Goal: Check status: Check status

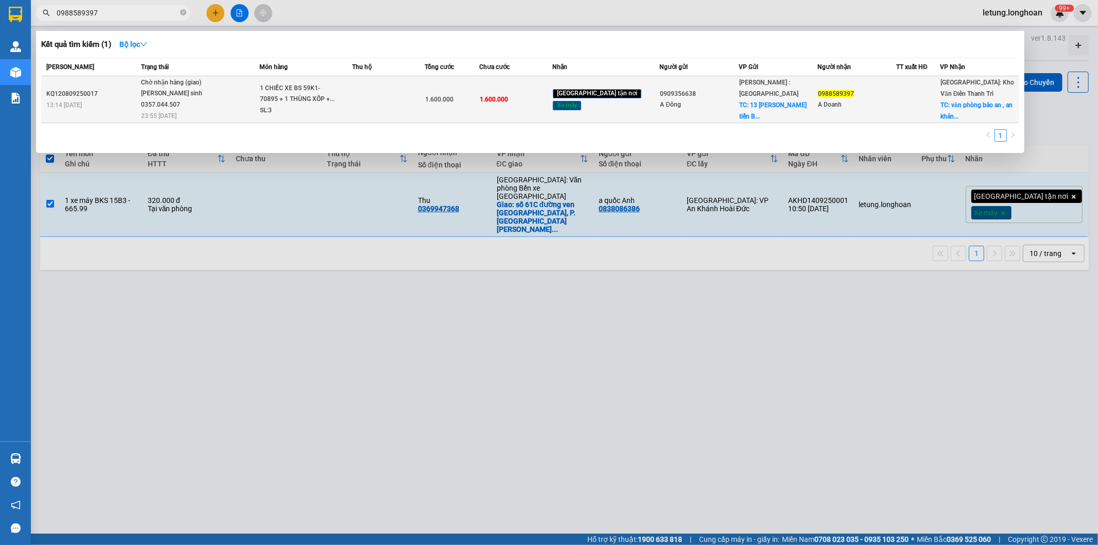
type input "0988589397"
click at [860, 100] on div "A Doanh" at bounding box center [857, 104] width 78 height 11
click at [873, 98] on div "0988589397" at bounding box center [857, 94] width 78 height 11
drag, startPoint x: 869, startPoint y: 99, endPoint x: 737, endPoint y: 83, distance: 133.3
click at [870, 99] on div "0988589397" at bounding box center [857, 94] width 78 height 11
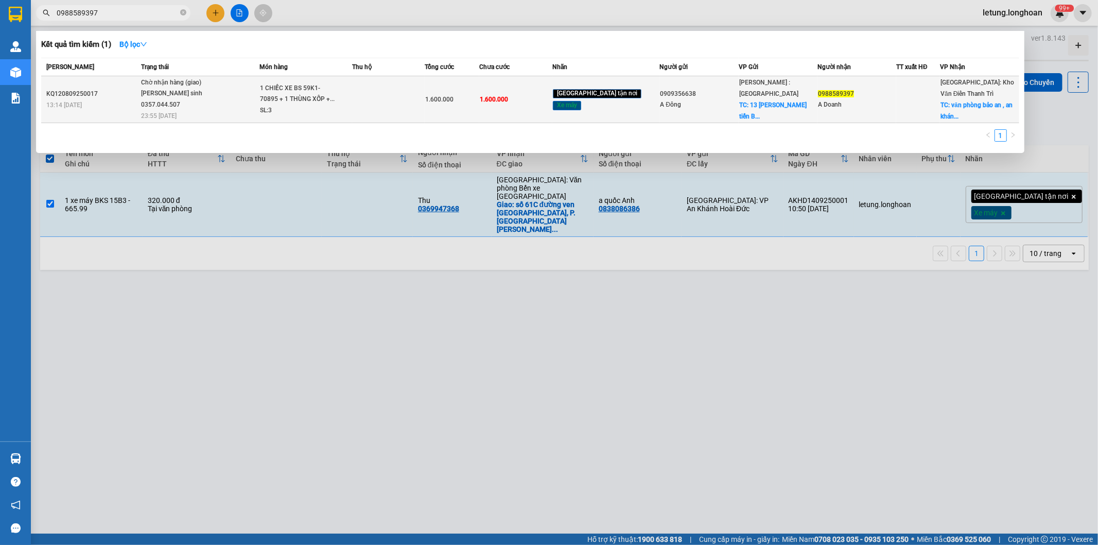
click at [708, 78] on td "0909356638 A Đông" at bounding box center [699, 99] width 79 height 47
click at [701, 99] on div "A Đông" at bounding box center [699, 104] width 78 height 11
click at [411, 99] on td at bounding box center [388, 99] width 73 height 47
click at [414, 99] on td at bounding box center [388, 99] width 73 height 47
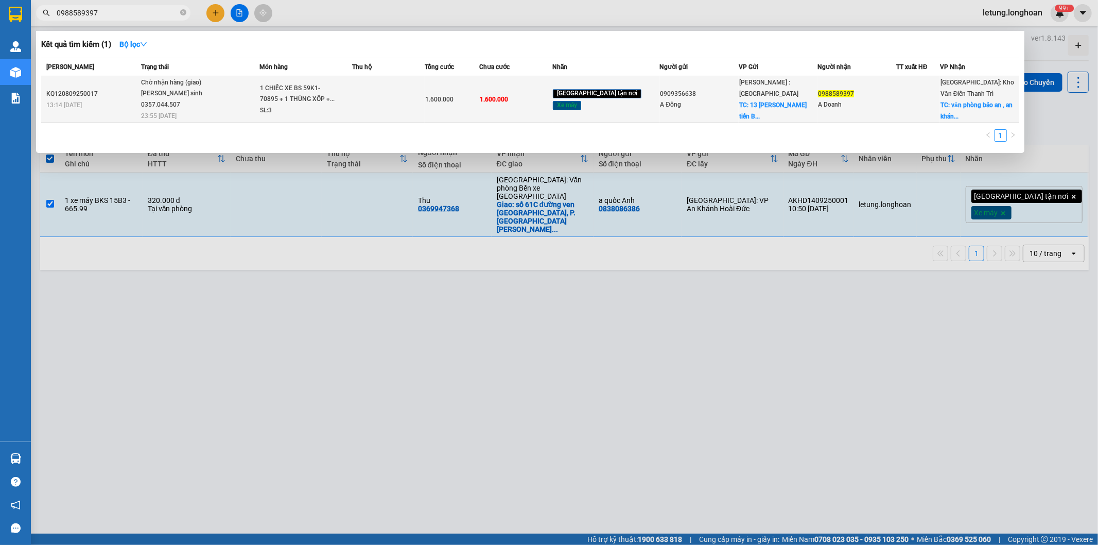
click at [414, 99] on td at bounding box center [388, 99] width 73 height 47
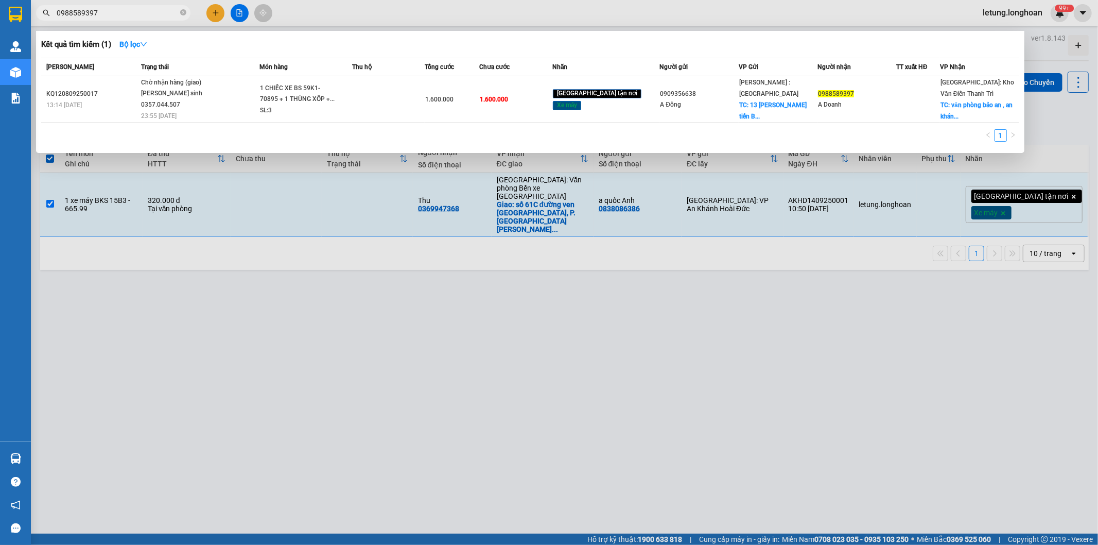
drag, startPoint x: 462, startPoint y: 493, endPoint x: 452, endPoint y: 465, distance: 29.6
click at [463, 491] on div at bounding box center [549, 272] width 1098 height 545
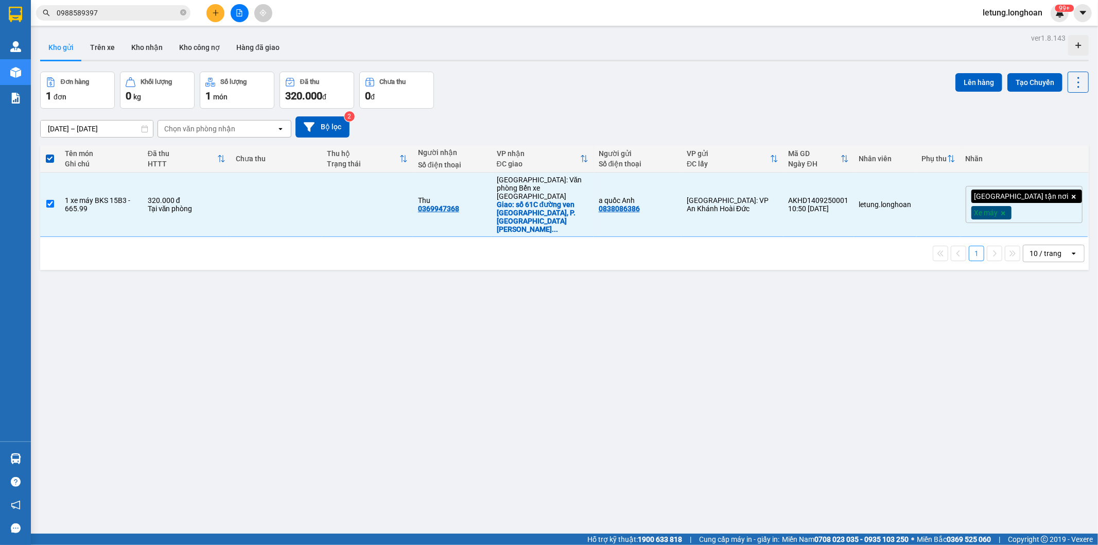
click at [114, 17] on input "0988589397" at bounding box center [117, 12] width 121 height 11
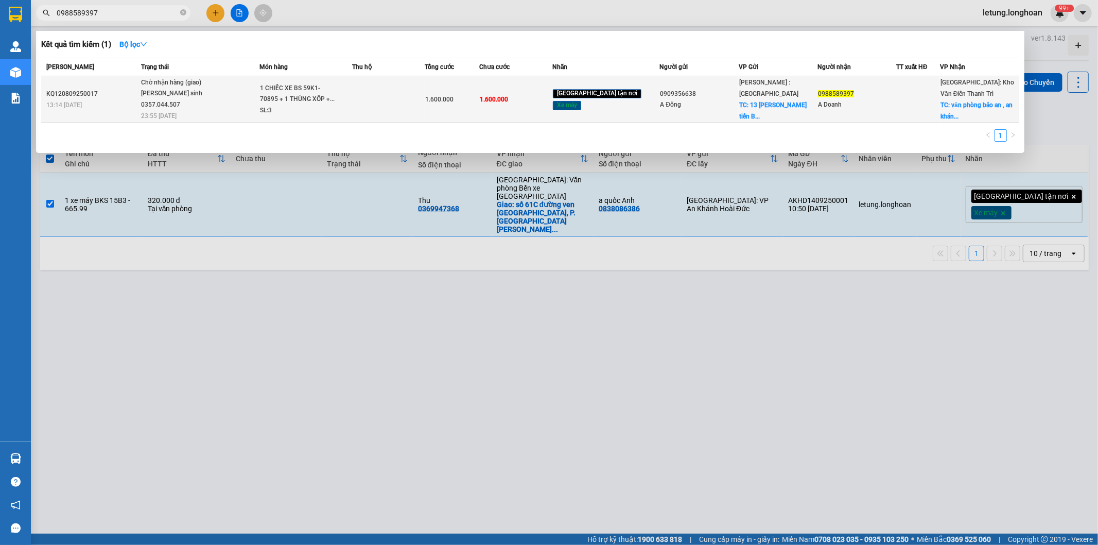
click at [909, 100] on div at bounding box center [918, 99] width 43 height 11
click at [913, 99] on div at bounding box center [918, 99] width 43 height 11
click at [971, 88] on div "[GEOGRAPHIC_DATA]: [PERSON_NAME] Trì TC: văn phòng bảo an , an khán..." at bounding box center [980, 99] width 78 height 45
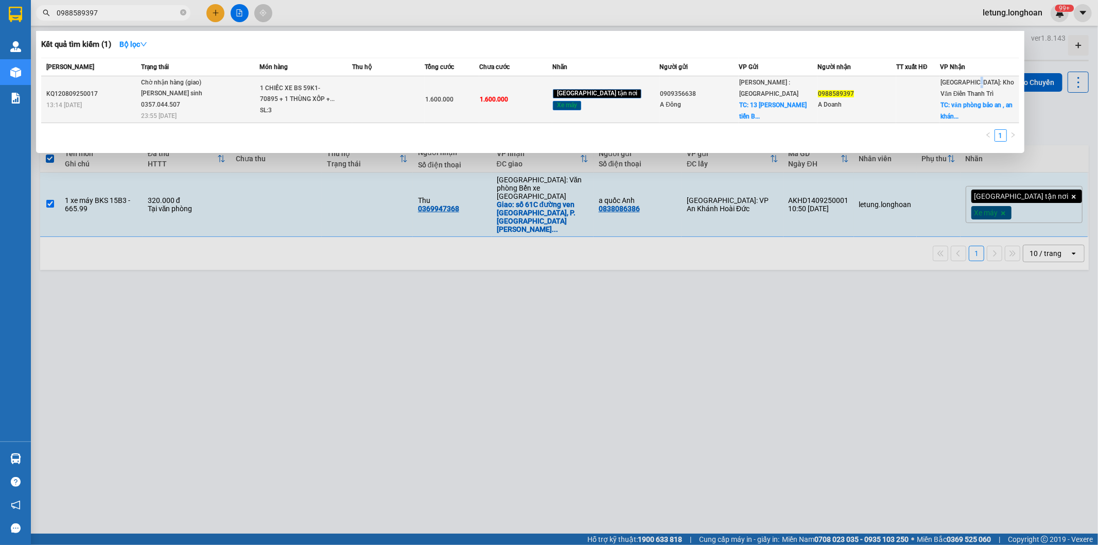
click at [971, 88] on div "[GEOGRAPHIC_DATA]: [PERSON_NAME] Trì TC: văn phòng bảo an , an khán..." at bounding box center [980, 99] width 78 height 45
click at [969, 88] on div "[GEOGRAPHIC_DATA]: [PERSON_NAME] Trì TC: văn phòng bảo an , an khán..." at bounding box center [980, 99] width 78 height 45
click at [967, 89] on div "[GEOGRAPHIC_DATA]: [PERSON_NAME] Trì TC: văn phòng bảo an , an khán..." at bounding box center [980, 99] width 78 height 45
click at [879, 99] on div "A Doanh" at bounding box center [857, 104] width 78 height 11
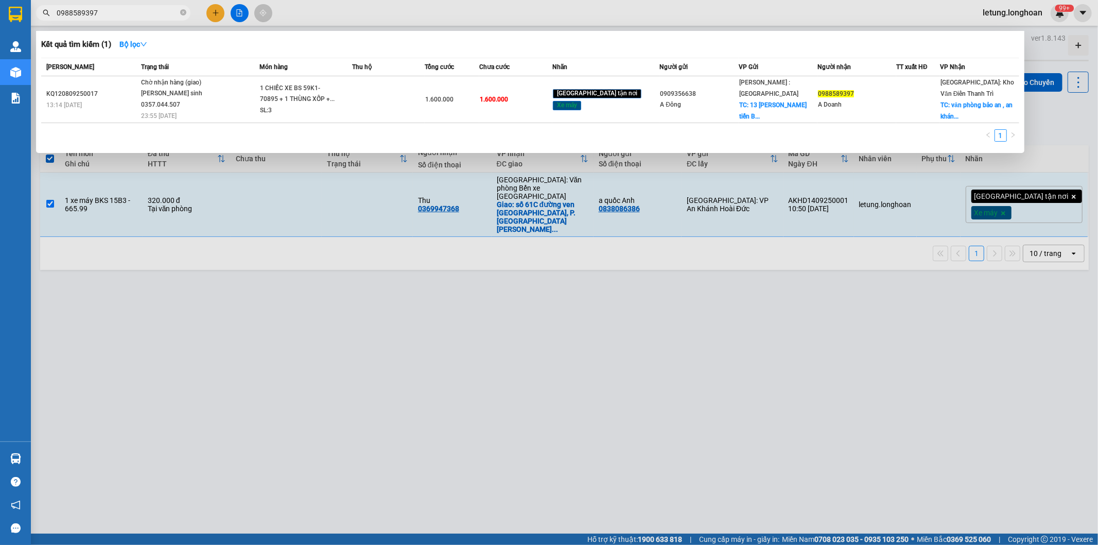
click at [721, 424] on div at bounding box center [549, 272] width 1098 height 545
click at [139, 11] on input "0988589397" at bounding box center [117, 12] width 121 height 11
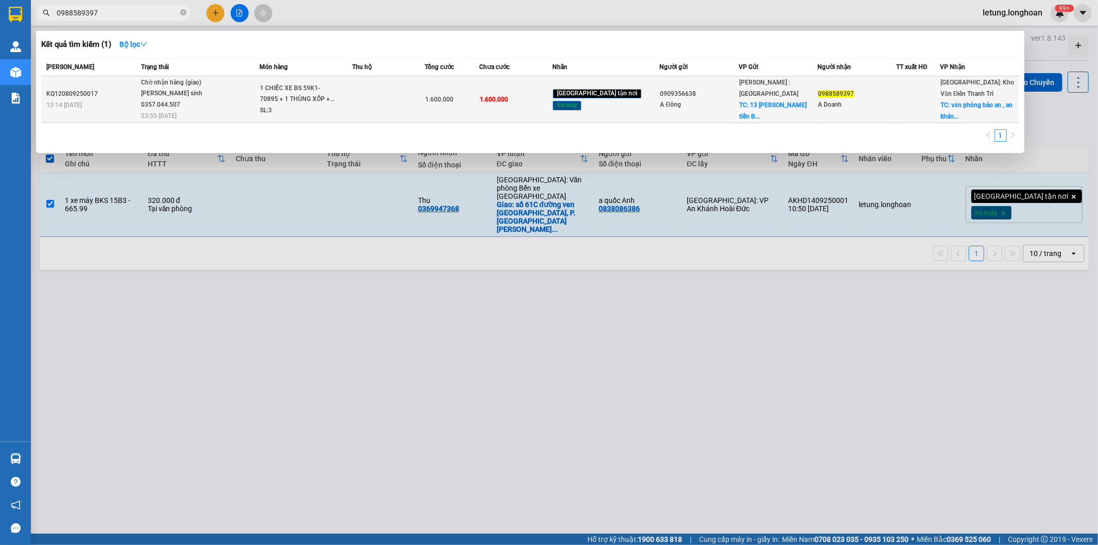
click at [351, 85] on span "1 CHIẾC XE BS 59K1-70895 + 1 THÙNG XỐP +... SL: 3" at bounding box center [305, 99] width 91 height 33
click at [125, 95] on div "KQ120809250017" at bounding box center [92, 94] width 92 height 11
click at [410, 91] on td at bounding box center [388, 99] width 73 height 47
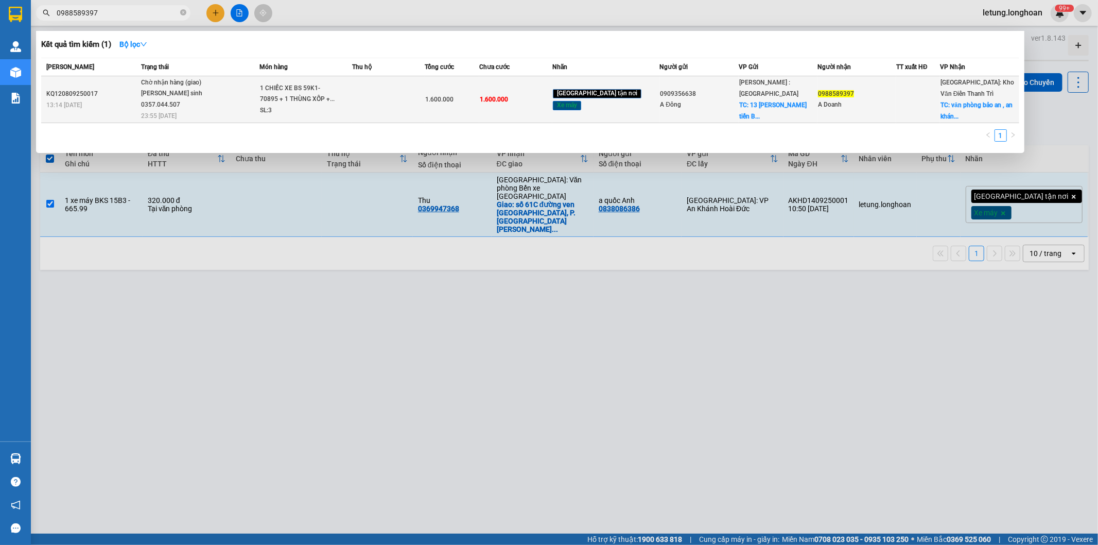
click at [876, 90] on div "0988589397" at bounding box center [857, 94] width 78 height 11
click at [551, 100] on td "1.600.000" at bounding box center [515, 99] width 73 height 47
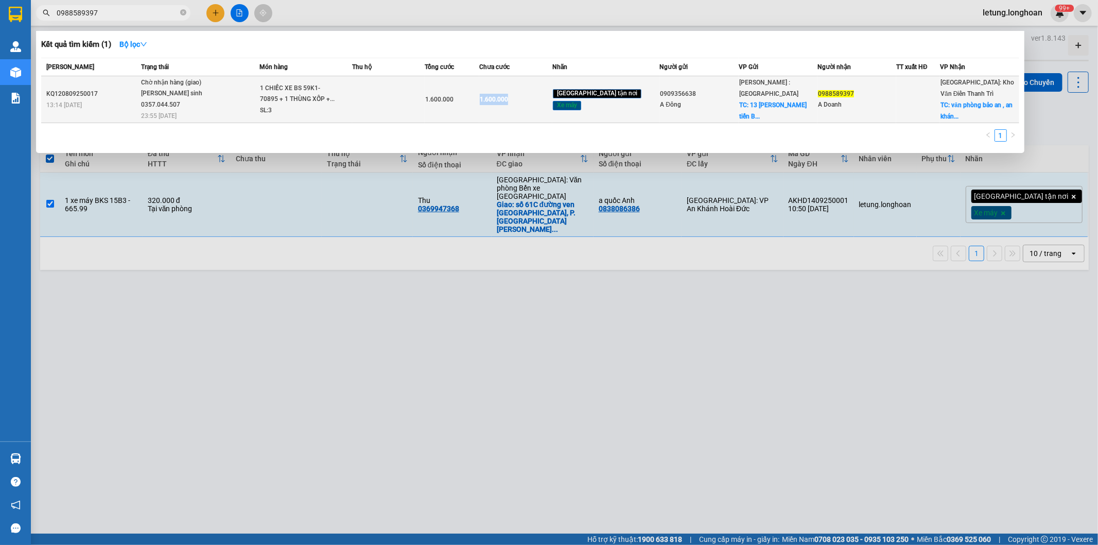
click at [551, 100] on td "1.600.000" at bounding box center [515, 99] width 73 height 47
click at [905, 95] on div at bounding box center [918, 99] width 43 height 11
click at [909, 105] on td at bounding box center [918, 99] width 44 height 47
click at [909, 106] on td at bounding box center [918, 99] width 44 height 47
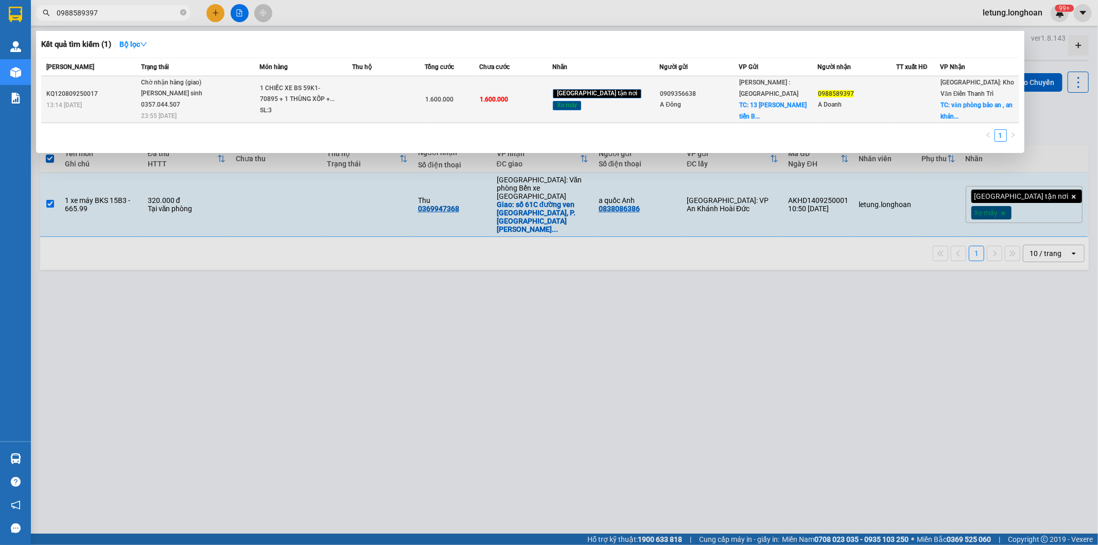
click at [908, 106] on td at bounding box center [918, 99] width 44 height 47
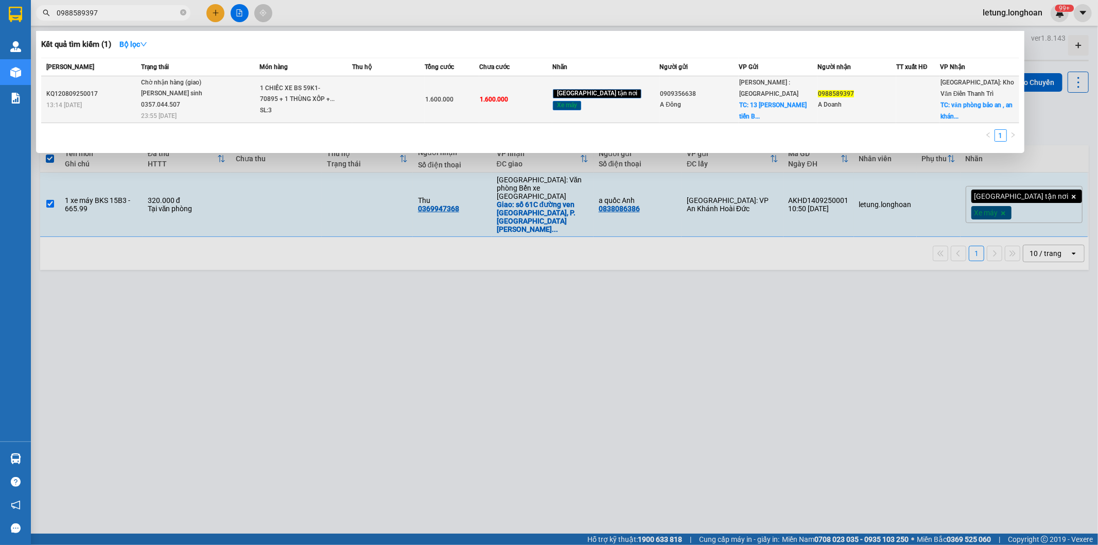
click at [908, 106] on td at bounding box center [918, 99] width 44 height 47
click at [878, 91] on div "0988589397" at bounding box center [857, 94] width 78 height 11
click at [881, 102] on div "A Doanh" at bounding box center [857, 104] width 78 height 11
drag, startPoint x: 881, startPoint y: 102, endPoint x: 911, endPoint y: 100, distance: 29.9
click at [882, 101] on div "A Doanh" at bounding box center [857, 104] width 78 height 11
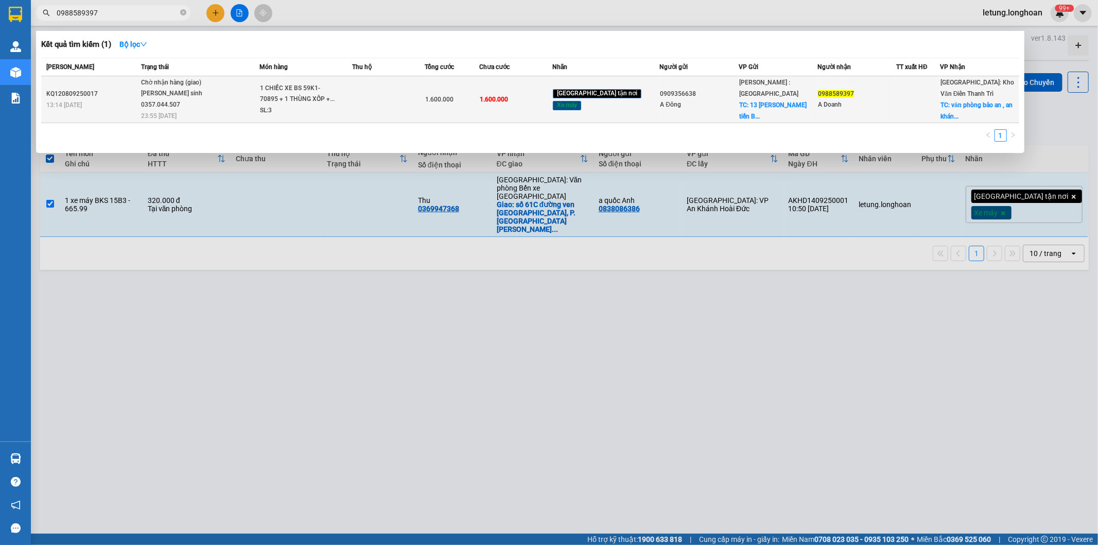
click at [949, 106] on span "TC: văn phòng bảo an , an khán..." at bounding box center [977, 110] width 72 height 19
drag, startPoint x: 850, startPoint y: 91, endPoint x: 857, endPoint y: 93, distance: 6.4
click at [851, 92] on div "0988589397" at bounding box center [857, 94] width 78 height 11
click at [857, 93] on div "0988589397" at bounding box center [857, 94] width 78 height 11
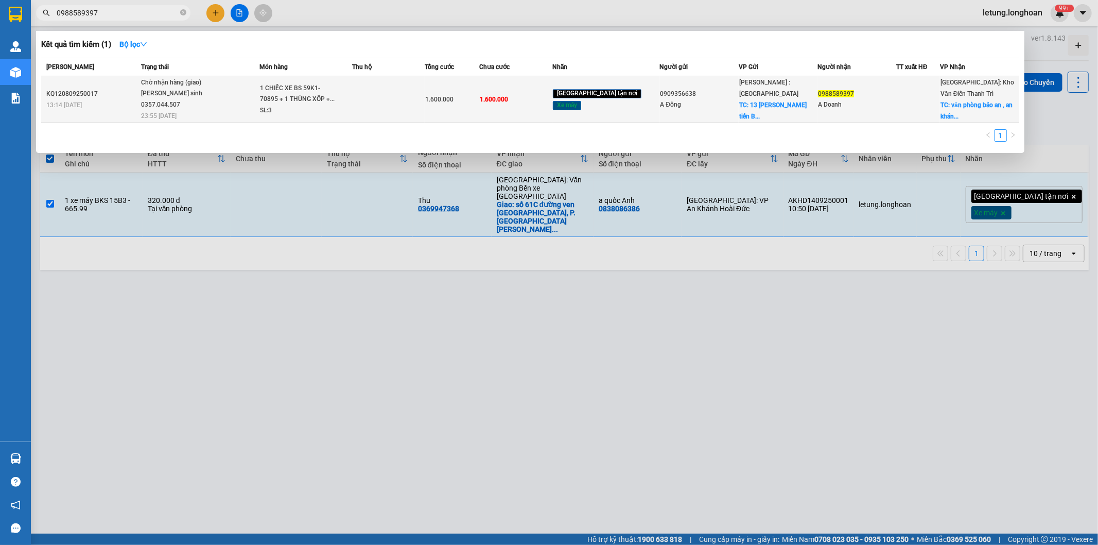
drag, startPoint x: 858, startPoint y: 93, endPoint x: 861, endPoint y: 104, distance: 11.2
click at [861, 93] on div "0988589397" at bounding box center [857, 94] width 78 height 11
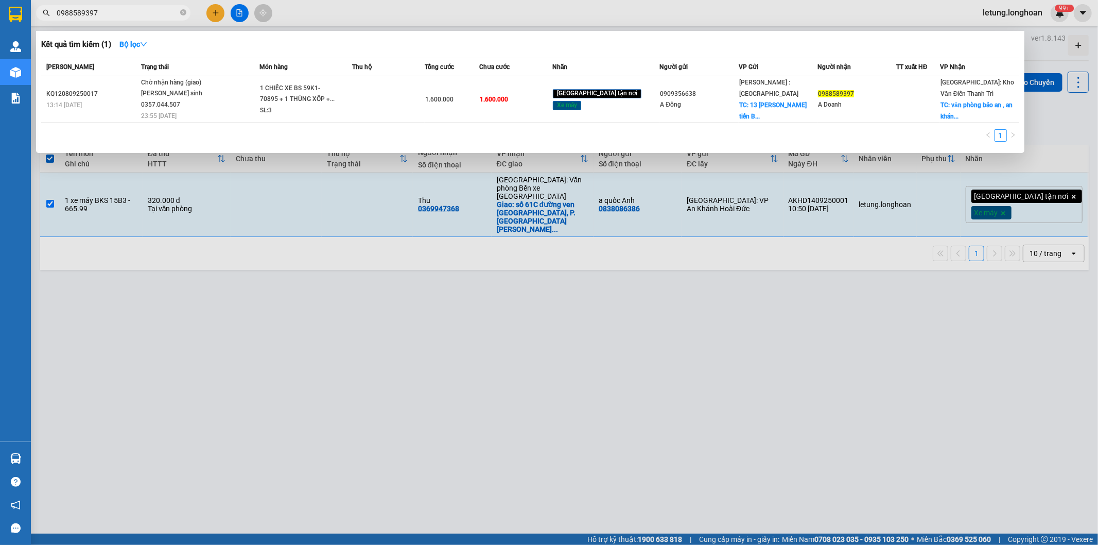
click at [697, 425] on div at bounding box center [549, 272] width 1098 height 545
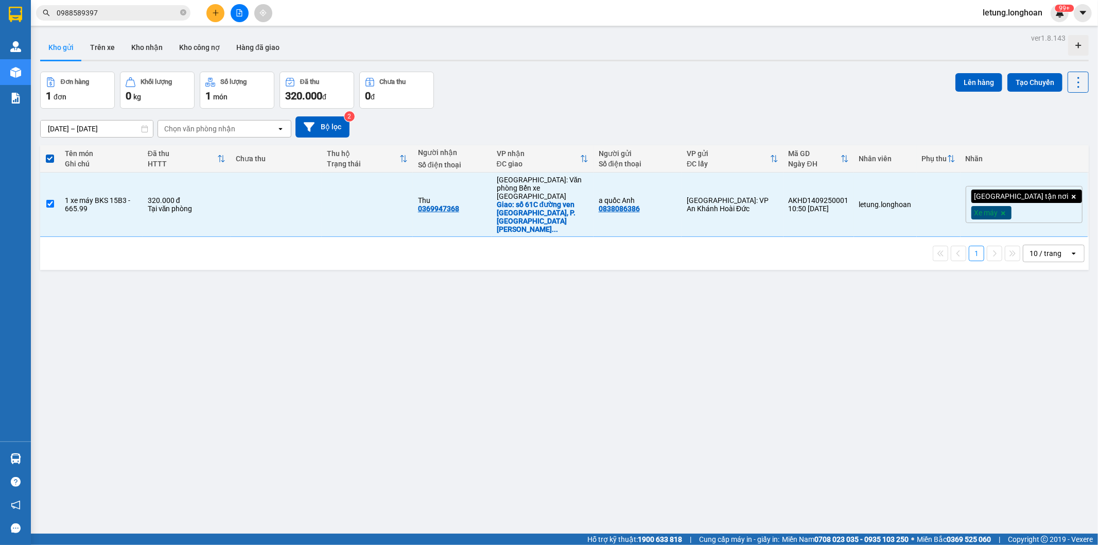
click at [669, 401] on div "ver 1.8.143 Kho gửi Trên xe Kho nhận Kho công nợ Hàng đã giao Đơn hàng 1 đơn Kh…" at bounding box center [564, 303] width 1057 height 545
click at [49, 160] on span at bounding box center [50, 158] width 8 height 8
click at [50, 153] on input "checkbox" at bounding box center [50, 153] width 0 height 0
checkbox input "false"
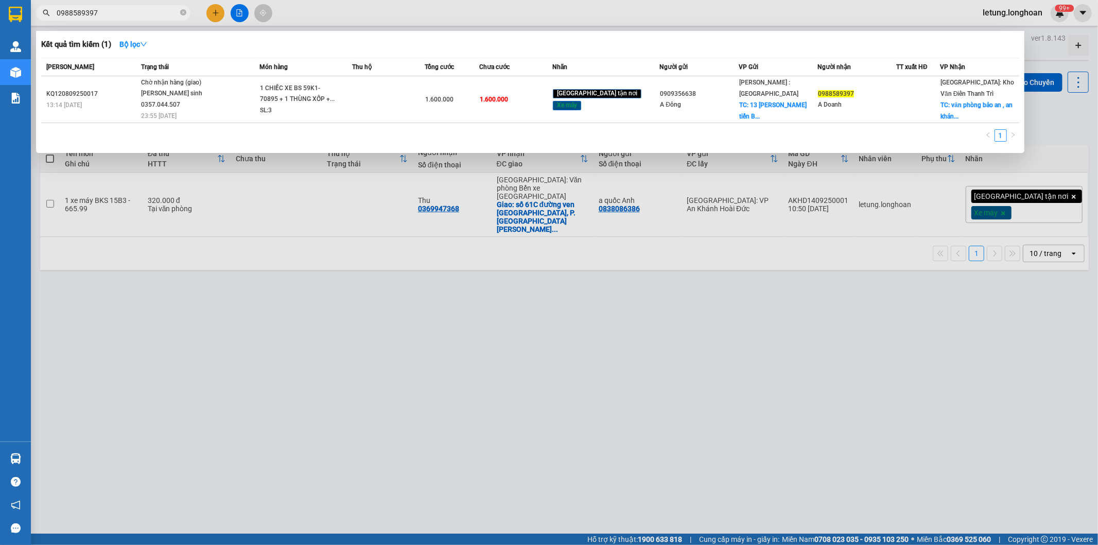
click at [134, 8] on input "0988589397" at bounding box center [117, 12] width 121 height 11
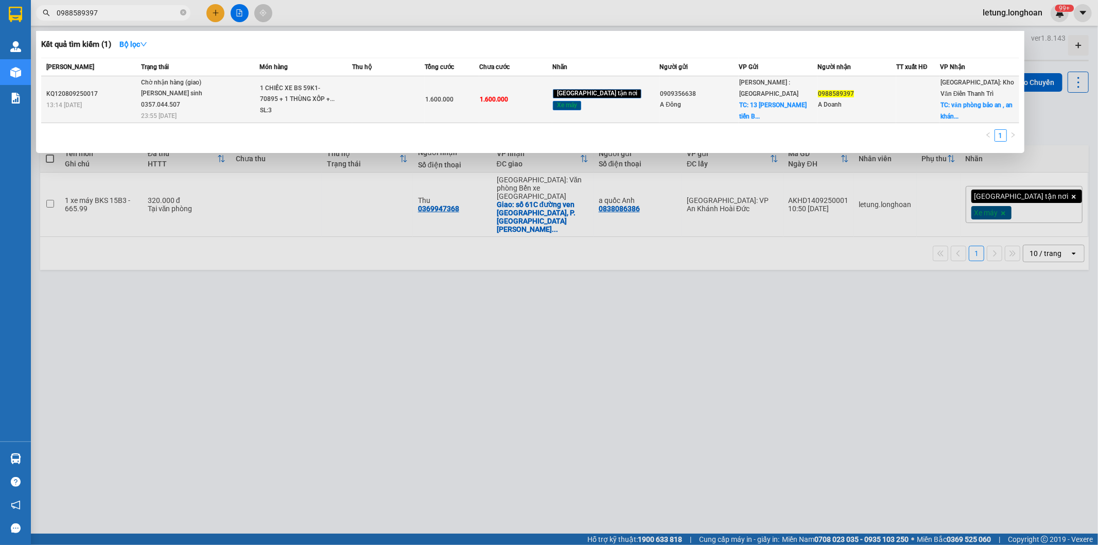
click at [701, 97] on div "0909356638" at bounding box center [699, 94] width 78 height 11
click at [888, 95] on div "0988589397" at bounding box center [857, 94] width 78 height 11
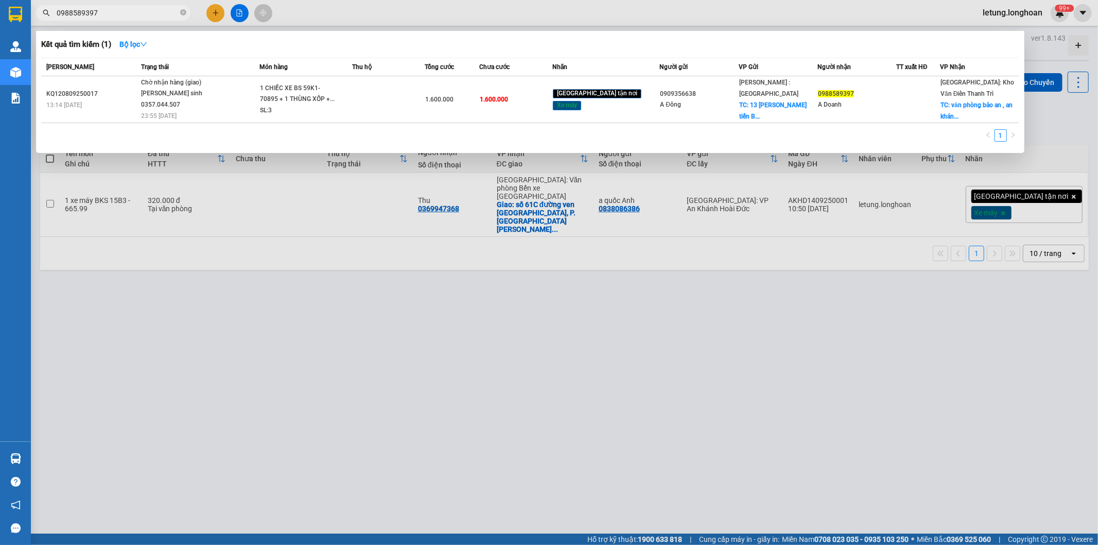
drag, startPoint x: 492, startPoint y: 412, endPoint x: 492, endPoint y: 405, distance: 7.2
click at [492, 407] on div at bounding box center [549, 272] width 1098 height 545
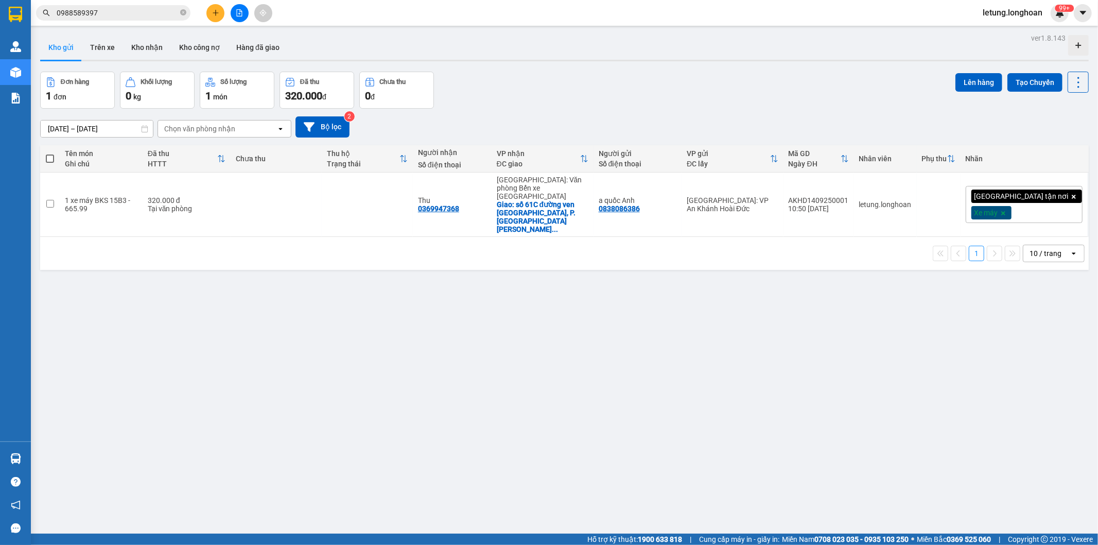
click at [142, 8] on input "0988589397" at bounding box center [117, 12] width 121 height 11
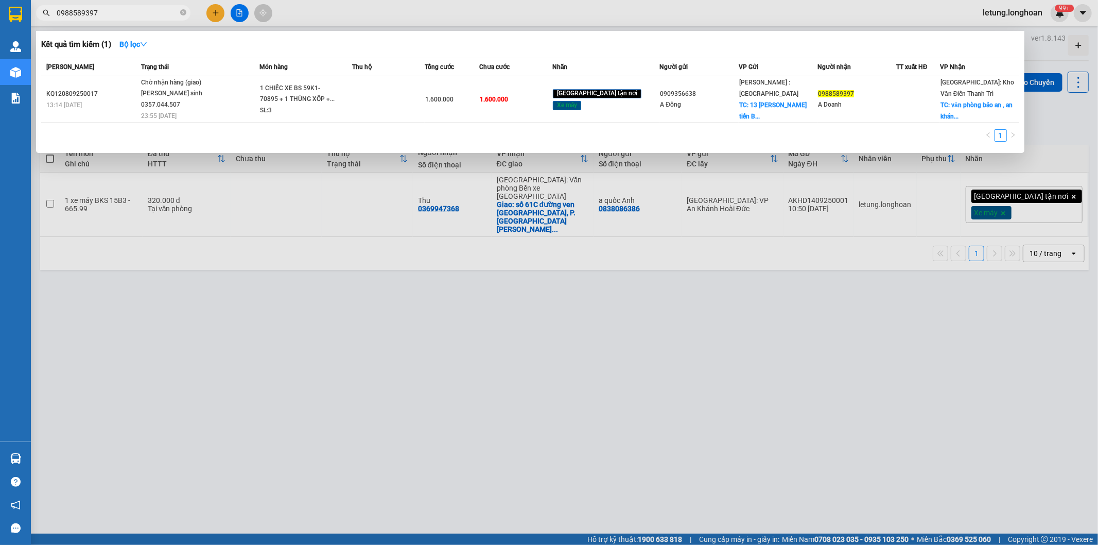
click at [475, 375] on div at bounding box center [549, 272] width 1098 height 545
